Goal: Information Seeking & Learning: Learn about a topic

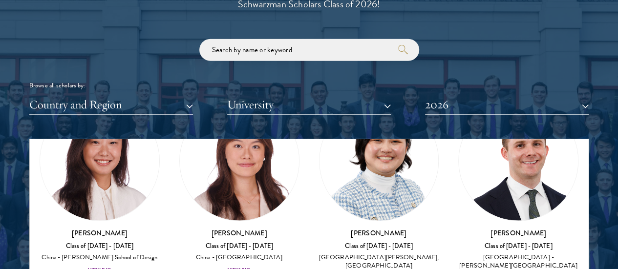
scroll to position [1333, 0]
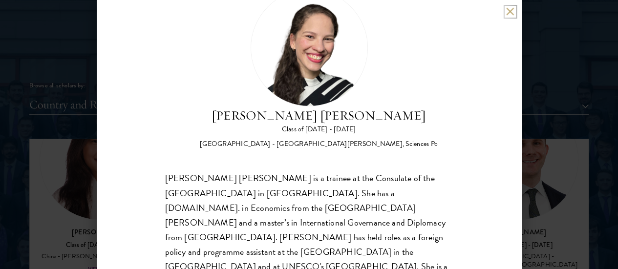
scroll to position [90, 0]
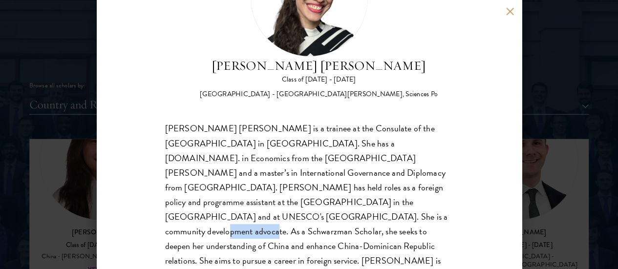
drag, startPoint x: 255, startPoint y: 184, endPoint x: 325, endPoint y: 188, distance: 69.9
click at [325, 188] on div "[PERSON_NAME] [PERSON_NAME] is a trainee at the Consulate of the [GEOGRAPHIC_DA…" at bounding box center [309, 203] width 288 height 162
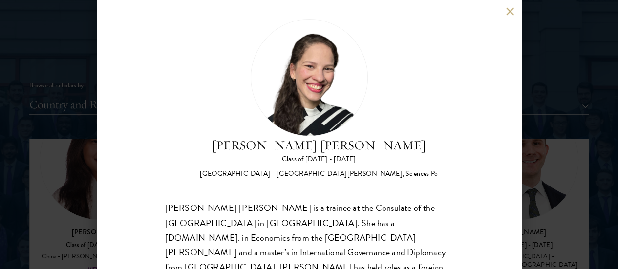
scroll to position [10, 0]
click at [505, 10] on div "[PERSON_NAME] [PERSON_NAME] Class of [DATE] - [DATE] [GEOGRAPHIC_DATA] - [GEOGR…" at bounding box center [309, 134] width 425 height 269
click at [509, 12] on button at bounding box center [510, 11] width 8 height 8
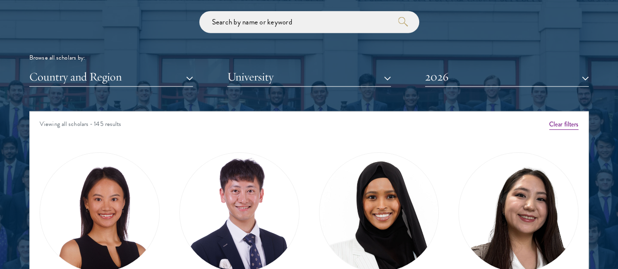
scroll to position [63, 0]
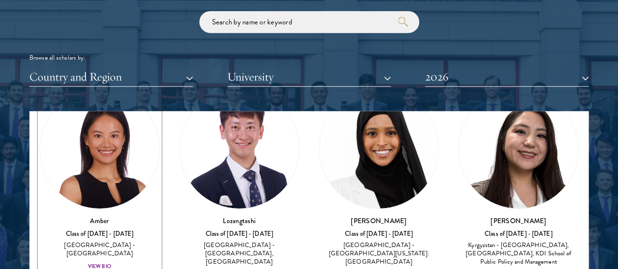
click at [114, 216] on div "Amber Class of [DATE] - [DATE] [GEOGRAPHIC_DATA] - [GEOGRAPHIC_DATA] View Bio" at bounding box center [100, 244] width 120 height 56
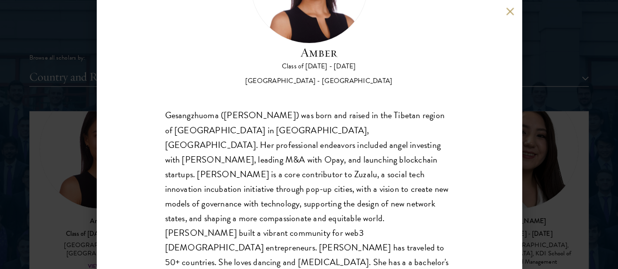
scroll to position [104, 0]
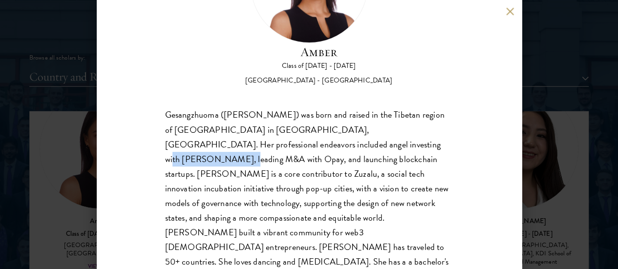
drag, startPoint x: 361, startPoint y: 103, endPoint x: 440, endPoint y: 101, distance: 78.2
click at [440, 108] on div "Gesangzhuoma ([PERSON_NAME]) was born and raised in the Tibetan region of [GEOG…" at bounding box center [309, 203] width 288 height 191
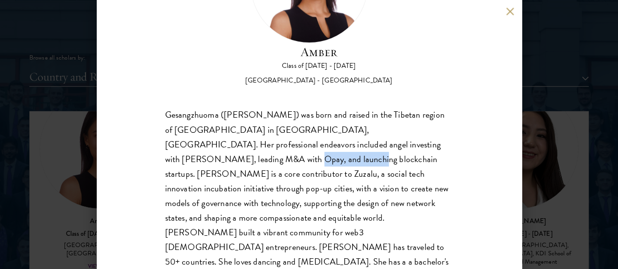
drag, startPoint x: 211, startPoint y: 122, endPoint x: 296, endPoint y: 122, distance: 84.5
click at [296, 122] on div "Gesangzhuoma ([PERSON_NAME]) was born and raised in the Tibetan region of [GEOG…" at bounding box center [309, 203] width 288 height 191
click at [360, 125] on div "Gesangzhuoma ([PERSON_NAME]) was born and raised in the Tibetan region of [GEOG…" at bounding box center [309, 203] width 288 height 191
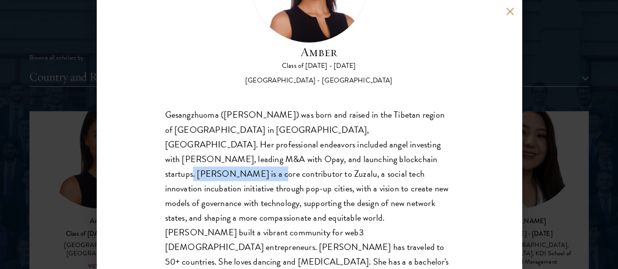
drag, startPoint x: 360, startPoint y: 125, endPoint x: 404, endPoint y: 123, distance: 44.0
click at [404, 123] on div "Gesangzhuoma ([PERSON_NAME]) was born and raised in the Tibetan region of [GEOG…" at bounding box center [309, 203] width 288 height 191
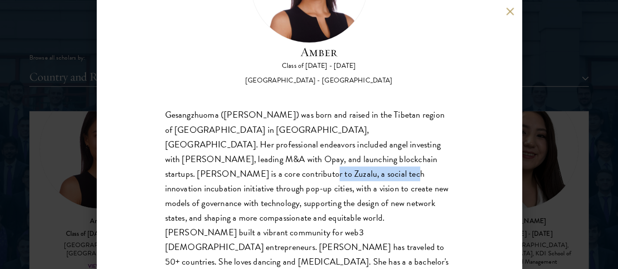
drag, startPoint x: 211, startPoint y: 141, endPoint x: 304, endPoint y: 138, distance: 92.9
click at [304, 138] on div "Gesangzhuoma ([PERSON_NAME]) was born and raised in the Tibetan region of [GEOG…" at bounding box center [309, 203] width 288 height 191
click at [186, 150] on div "Gesangzhuoma ([PERSON_NAME]) was born and raised in the Tibetan region of [GEOG…" at bounding box center [309, 203] width 288 height 191
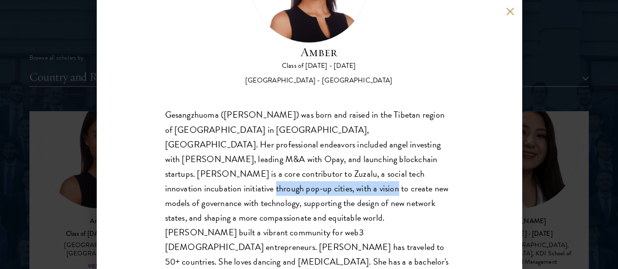
drag, startPoint x: 186, startPoint y: 150, endPoint x: 275, endPoint y: 152, distance: 89.9
click at [275, 152] on div "Gesangzhuoma ([PERSON_NAME]) was born and raised in the Tibetan region of [GEOG…" at bounding box center [309, 203] width 288 height 191
click at [311, 153] on div "Gesangzhuoma ([PERSON_NAME]) was born and raised in the Tibetan region of [GEOG…" at bounding box center [309, 203] width 288 height 191
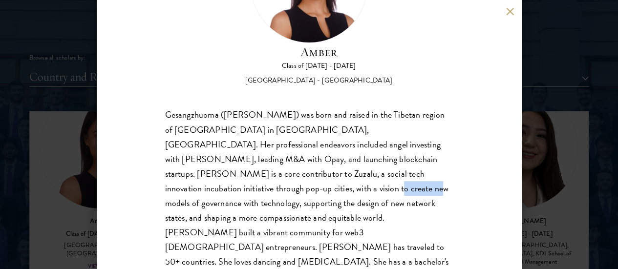
click at [311, 153] on div "Gesangzhuoma ([PERSON_NAME]) was born and raised in the Tibetan region of [GEOG…" at bounding box center [309, 203] width 288 height 191
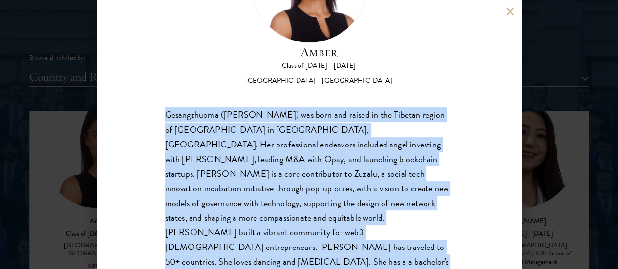
click at [311, 153] on div "Gesangzhuoma ([PERSON_NAME]) was born and raised in the Tibetan region of [GEOG…" at bounding box center [309, 203] width 288 height 191
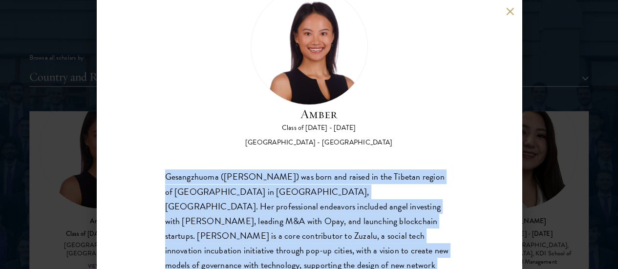
scroll to position [52, 0]
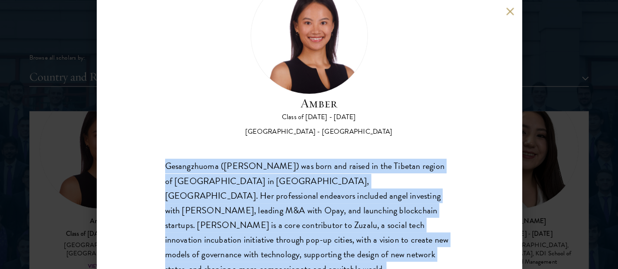
click at [299, 159] on div "Gesangzhuoma ([PERSON_NAME]) was born and raised in the Tibetan region of [GEOG…" at bounding box center [309, 254] width 288 height 191
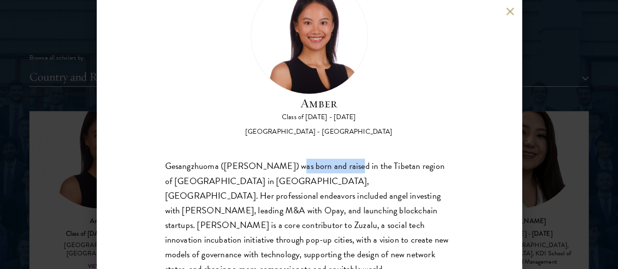
drag, startPoint x: 299, startPoint y: 127, endPoint x: 358, endPoint y: 124, distance: 58.2
click at [358, 159] on div "Gesangzhuoma ([PERSON_NAME]) was born and raised in the Tibetan region of [GEOG…" at bounding box center [309, 254] width 288 height 191
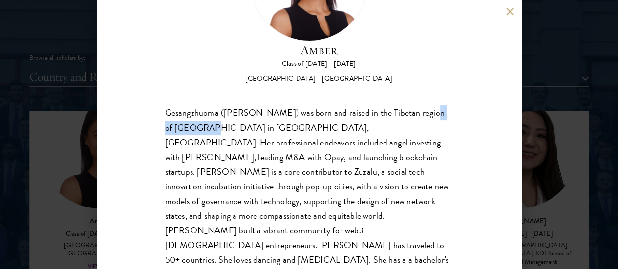
drag, startPoint x: 178, startPoint y: 86, endPoint x: 231, endPoint y: 91, distance: 53.5
click at [231, 106] on div "Gesangzhuoma ([PERSON_NAME]) was born and raised in the Tibetan region of [GEOG…" at bounding box center [309, 201] width 288 height 191
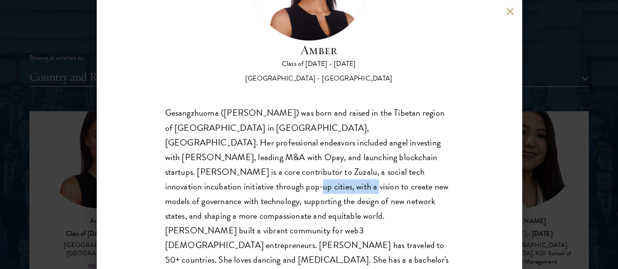
drag, startPoint x: 213, startPoint y: 155, endPoint x: 316, endPoint y: 154, distance: 102.6
click at [316, 154] on div "Gesangzhuoma ([PERSON_NAME]) was born and raised in the Tibetan region of [GEOG…" at bounding box center [309, 201] width 288 height 191
click at [175, 168] on div "Gesangzhuoma ([PERSON_NAME]) was born and raised in the Tibetan region of [GEOG…" at bounding box center [309, 201] width 288 height 191
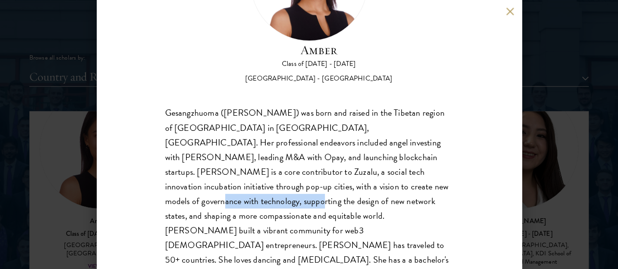
drag, startPoint x: 175, startPoint y: 168, endPoint x: 275, endPoint y: 171, distance: 100.2
click at [275, 171] on div "Gesangzhuoma ([PERSON_NAME]) was born and raised in the Tibetan region of [GEOG…" at bounding box center [309, 201] width 288 height 191
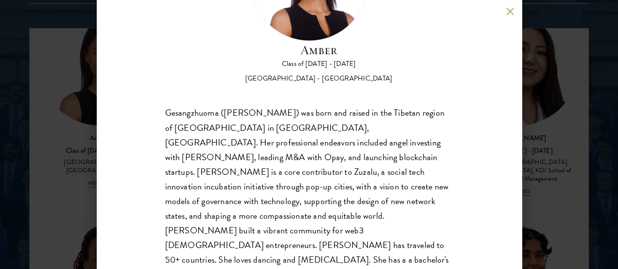
click at [183, 201] on div "Gesangzhuoma ([PERSON_NAME]) was born and raised in the Tibetan region of [GEOG…" at bounding box center [309, 201] width 288 height 191
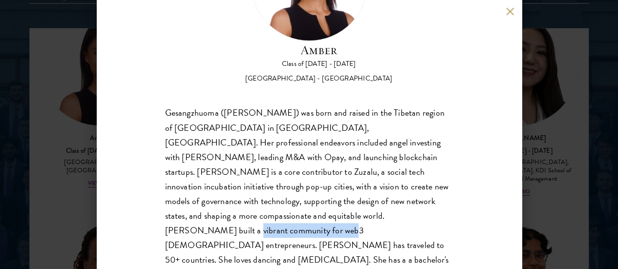
drag, startPoint x: 183, startPoint y: 201, endPoint x: 270, endPoint y: 202, distance: 87.4
click at [270, 202] on div "Gesangzhuoma ([PERSON_NAME]) was born and raised in the Tibetan region of [GEOG…" at bounding box center [309, 201] width 288 height 191
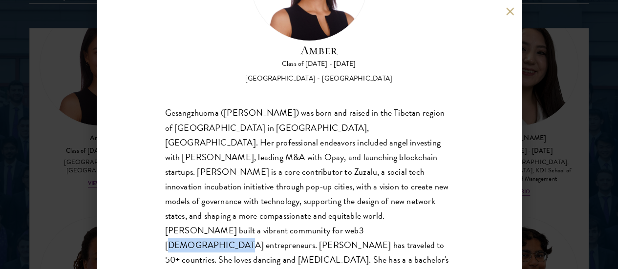
drag, startPoint x: 282, startPoint y: 201, endPoint x: 354, endPoint y: 207, distance: 72.0
click at [354, 207] on div "Gesangzhuoma ([PERSON_NAME]) was born and raised in the Tibetan region of [GEOG…" at bounding box center [309, 201] width 288 height 191
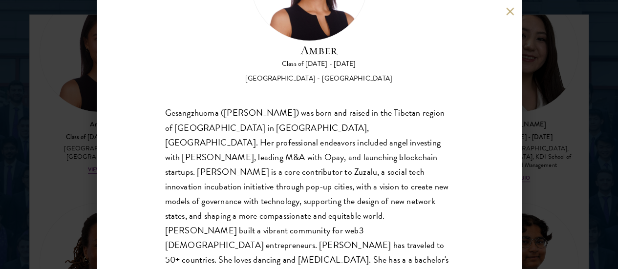
scroll to position [1260, 0]
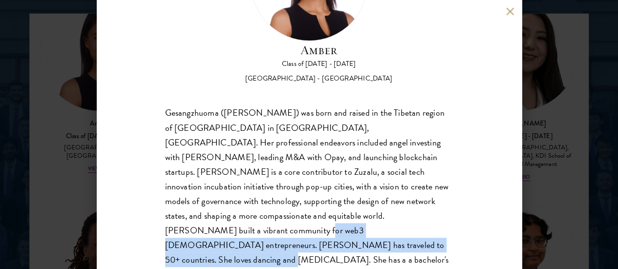
drag, startPoint x: 253, startPoint y: 201, endPoint x: 378, endPoint y: 213, distance: 125.6
click at [378, 213] on div "Gesangzhuoma ([PERSON_NAME]) was born and raised in the Tibetan region of [GEOG…" at bounding box center [309, 201] width 288 height 191
